Goal: Transaction & Acquisition: Purchase product/service

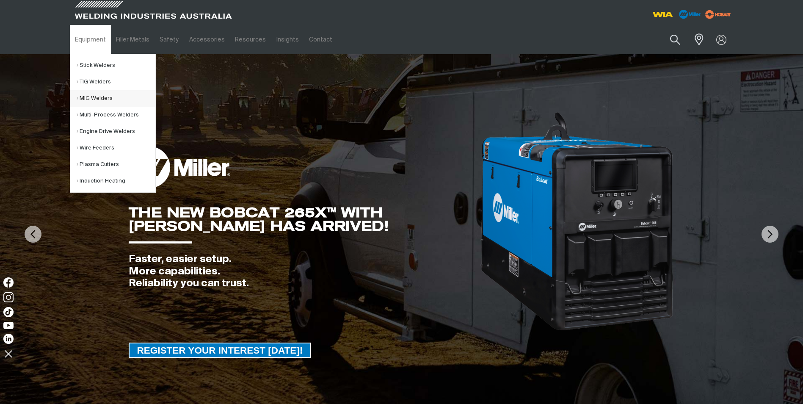
click at [89, 98] on link "MIG Welders" at bounding box center [116, 98] width 79 height 17
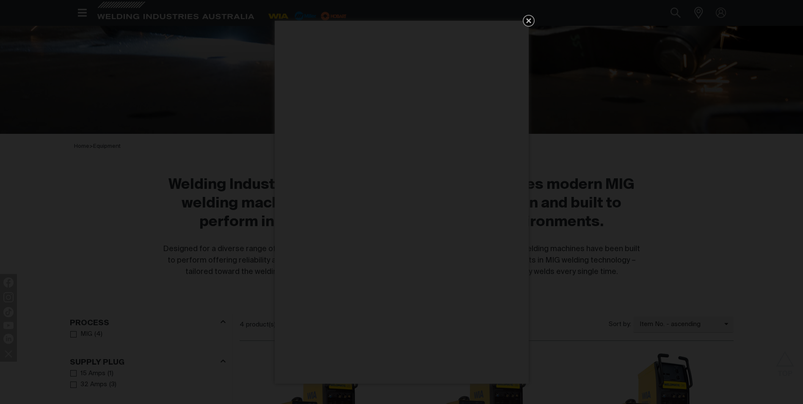
scroll to position [42, 0]
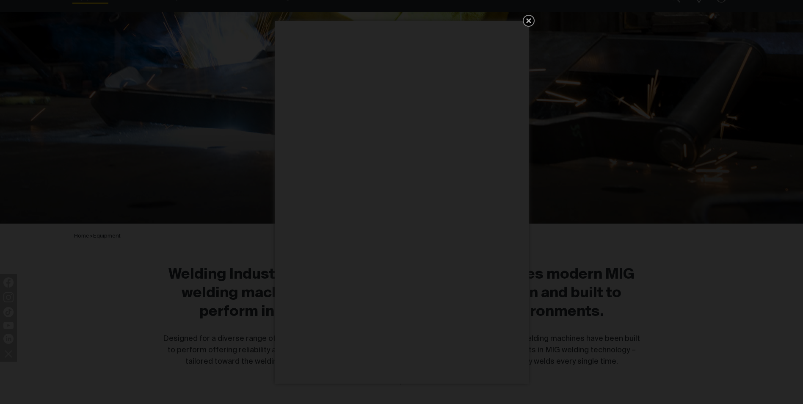
click at [527, 16] on icon "Get 5 WIA Welding Guides Free!" at bounding box center [529, 21] width 10 height 10
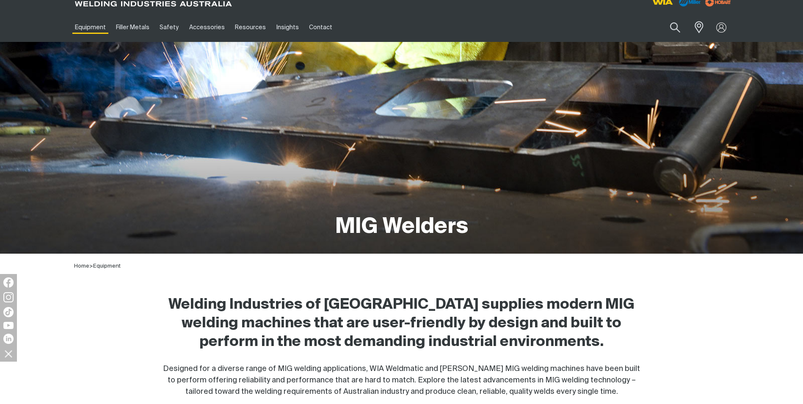
scroll to position [0, 0]
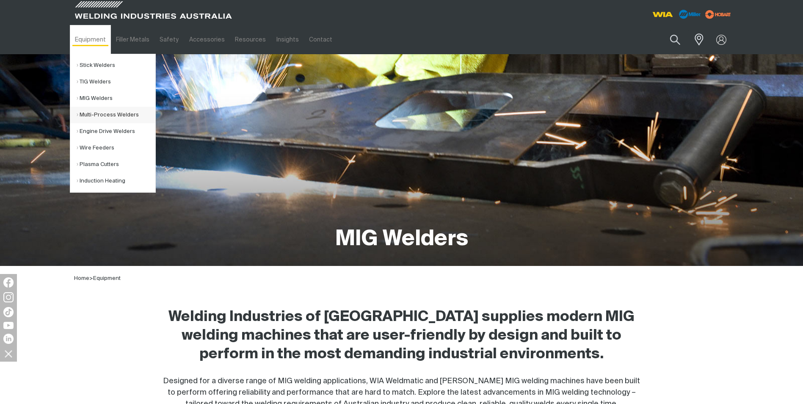
click at [94, 116] on link "Multi-Process Welders" at bounding box center [116, 115] width 79 height 17
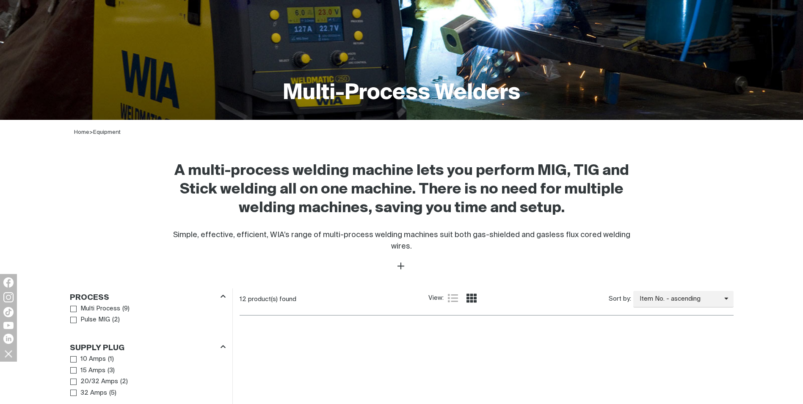
scroll to position [296, 0]
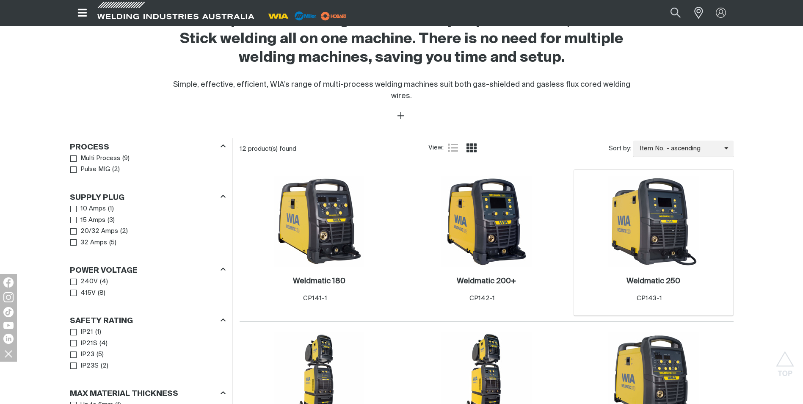
click at [641, 217] on img at bounding box center [653, 221] width 91 height 91
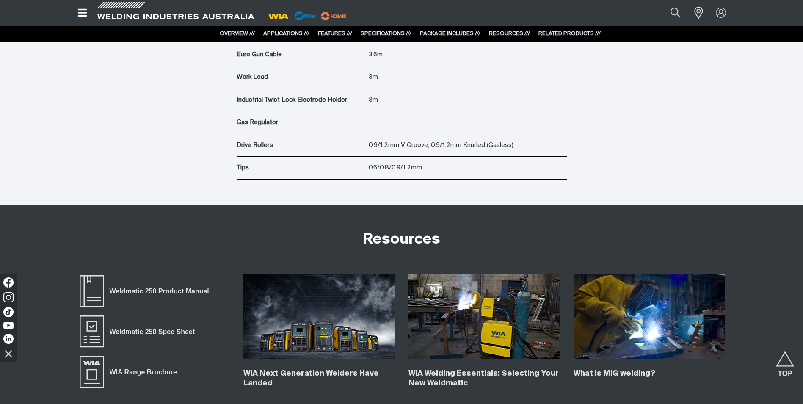
scroll to position [3386, 0]
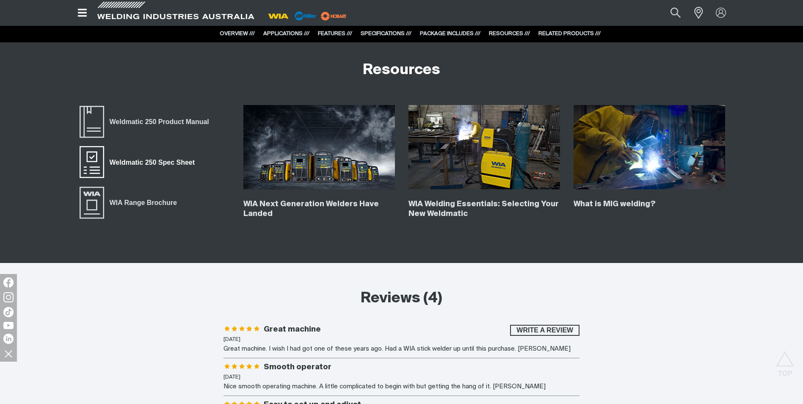
click at [143, 161] on span "Weldmatic 250 Spec Sheet" at bounding box center [152, 162] width 96 height 11
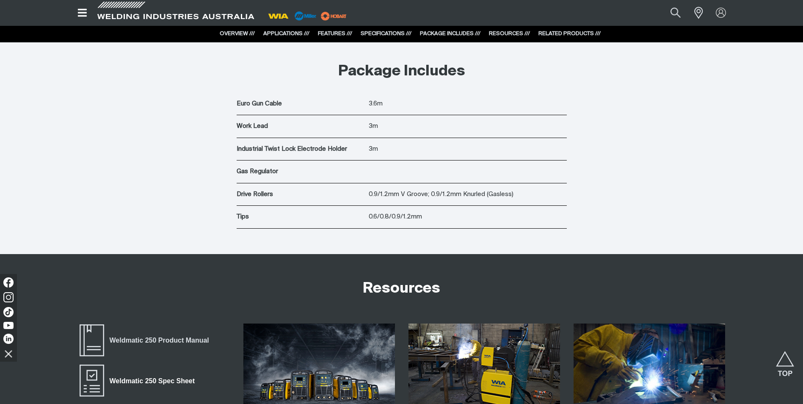
scroll to position [3005, 0]
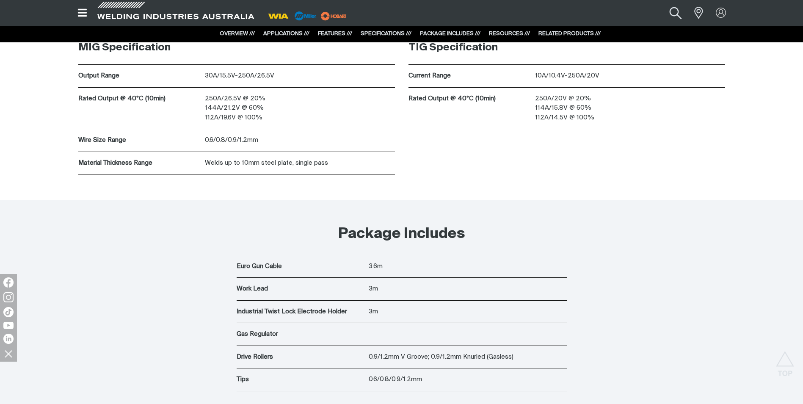
click at [676, 16] on button "Search products" at bounding box center [675, 12] width 34 height 23
click at [596, 8] on input "Search" at bounding box center [624, 13] width 130 height 18
paste input "AM365"
type input "AM365"
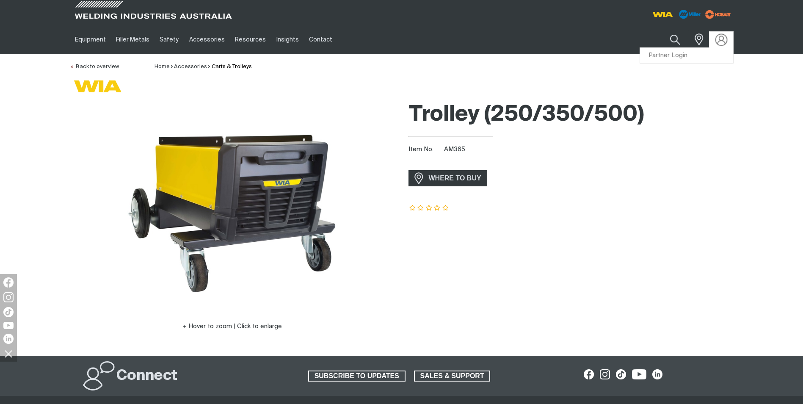
click at [721, 39] on img at bounding box center [721, 39] width 12 height 12
click at [679, 55] on link "Partner Login" at bounding box center [686, 56] width 93 height 16
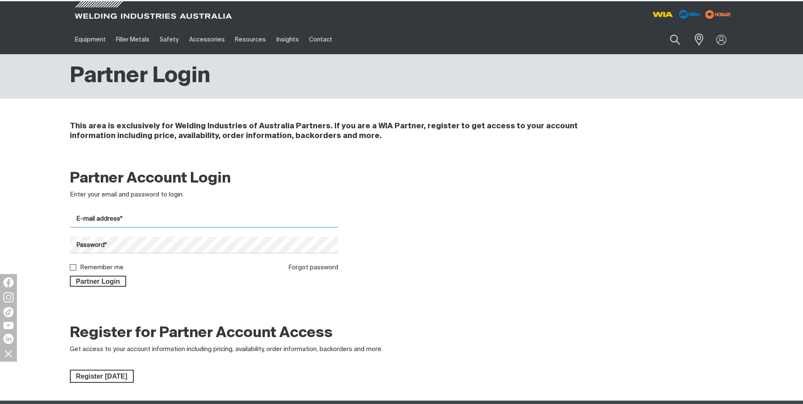
type input "[PERSON_NAME][EMAIL_ADDRESS][DOMAIN_NAME]"
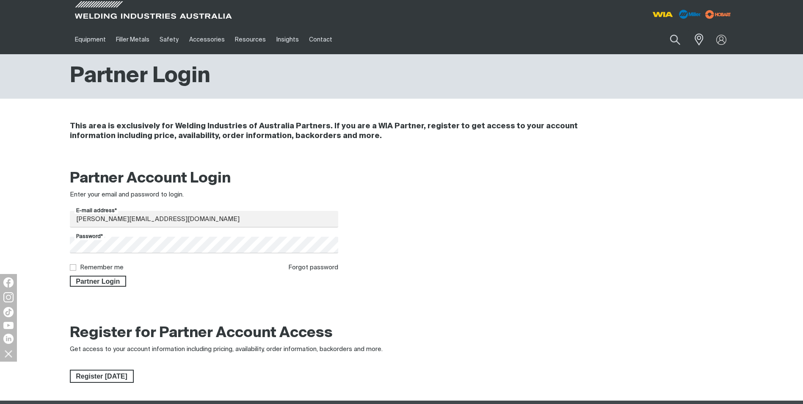
click at [75, 268] on input "Remember me" at bounding box center [73, 267] width 6 height 6
checkbox input "true"
click at [85, 279] on span "Partner Login" at bounding box center [98, 281] width 55 height 11
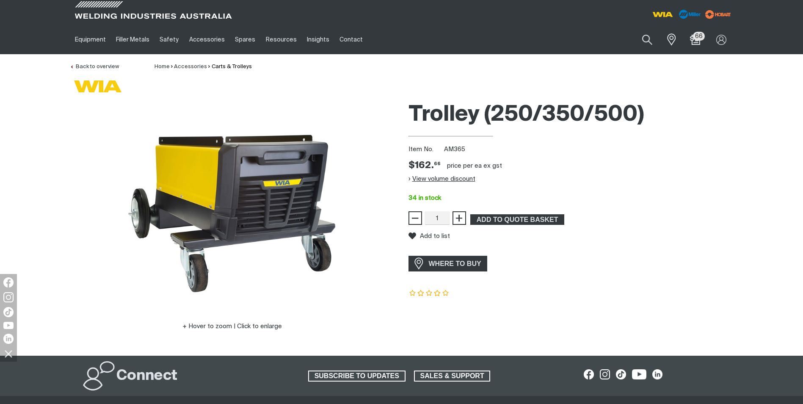
click at [415, 178] on button "View volume discount" at bounding box center [441, 179] width 67 height 14
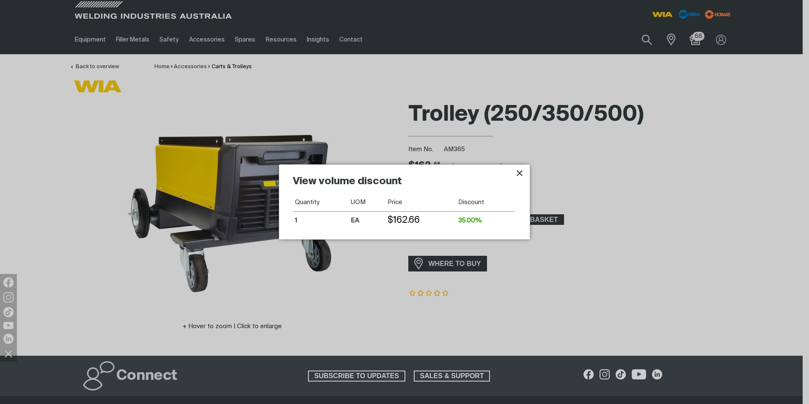
click at [514, 173] on div "View volume discount Quantity UOM Price Discount 1 EA $162.66 35.00%" at bounding box center [404, 202] width 251 height 74
click at [517, 172] on icon "Close pop-up overlay" at bounding box center [520, 173] width 10 height 10
